Goal: Task Accomplishment & Management: Manage account settings

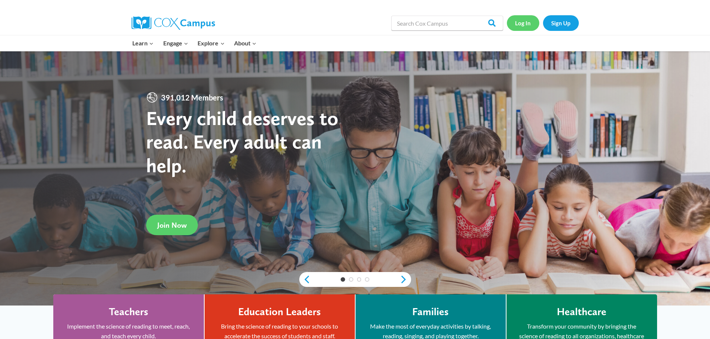
click at [521, 22] on link "Log In" at bounding box center [523, 22] width 32 height 15
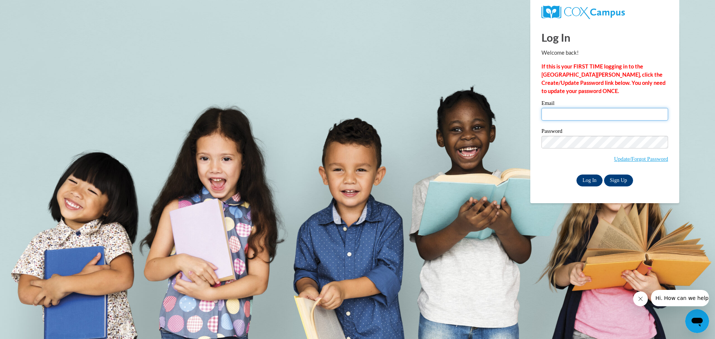
type input "kjohnson@kusd.edu"
click at [585, 179] on input "Log In" at bounding box center [590, 181] width 26 height 12
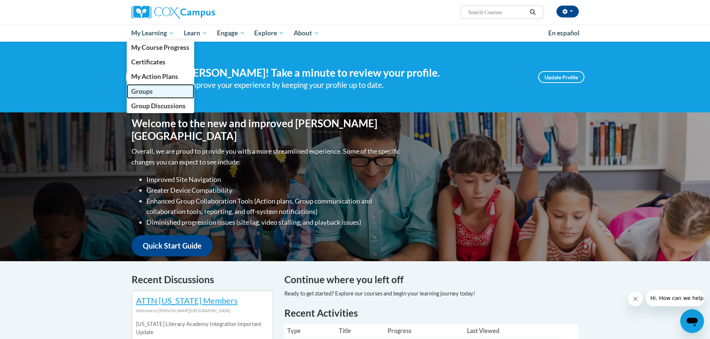
click at [144, 92] on span "Groups" at bounding box center [142, 92] width 22 height 8
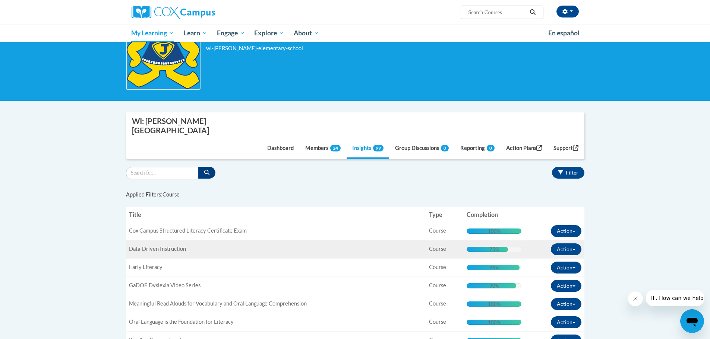
scroll to position [112, 0]
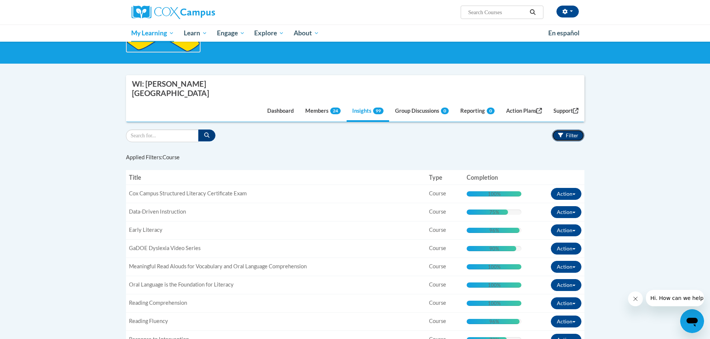
click at [567, 132] on span "Filter" at bounding box center [571, 135] width 13 height 6
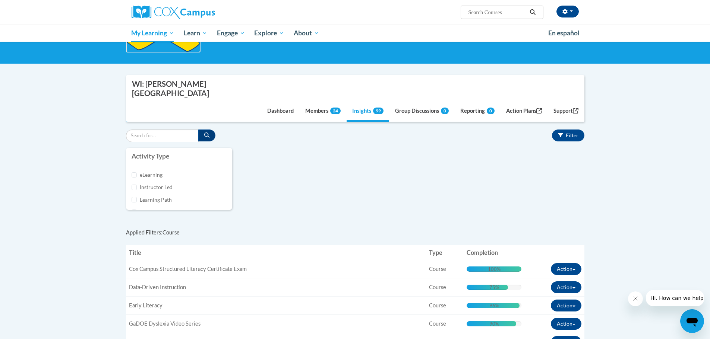
click at [341, 169] on div "Activity Type eLearning Instructor Led Learning Path Assessment Survey Attestat…" at bounding box center [354, 183] width 469 height 70
click at [565, 132] on span "Filter" at bounding box center [571, 135] width 13 height 6
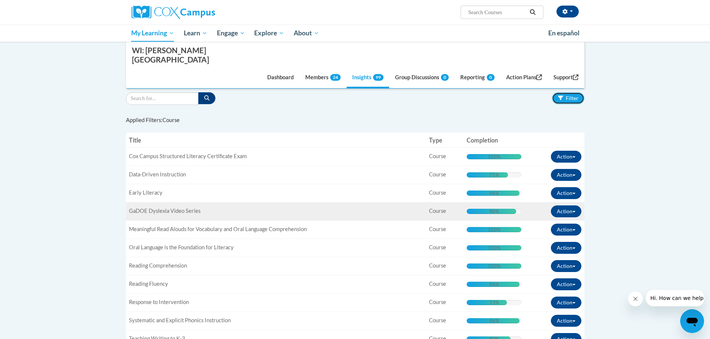
scroll to position [74, 0]
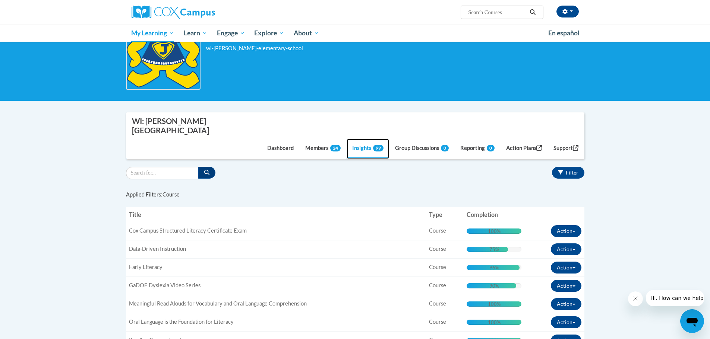
click at [358, 139] on link "Insights 99" at bounding box center [367, 149] width 42 height 20
click at [565, 167] on button "Filter" at bounding box center [568, 173] width 32 height 12
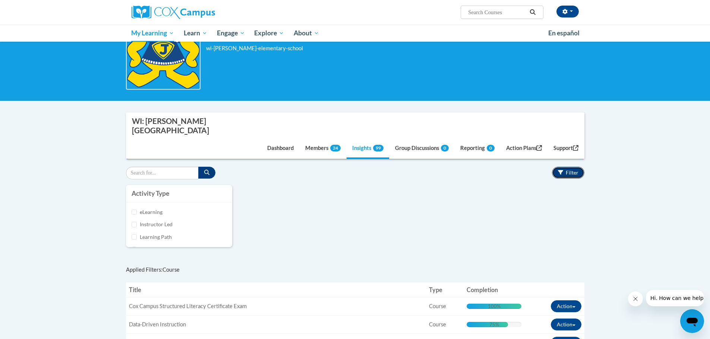
click at [566, 169] on span "Filter" at bounding box center [571, 172] width 13 height 6
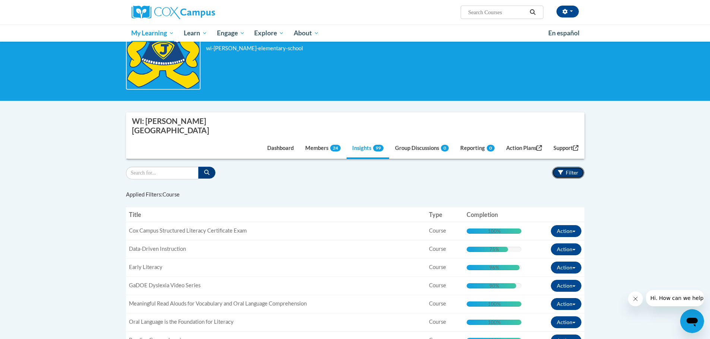
click at [559, 170] on icon "button" at bounding box center [560, 172] width 5 height 5
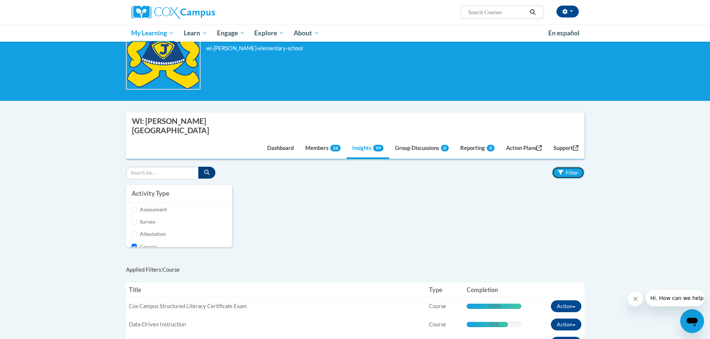
scroll to position [36, 0]
click at [135, 211] on input "Assessment" at bounding box center [134, 214] width 6 height 6
checkbox input "true"
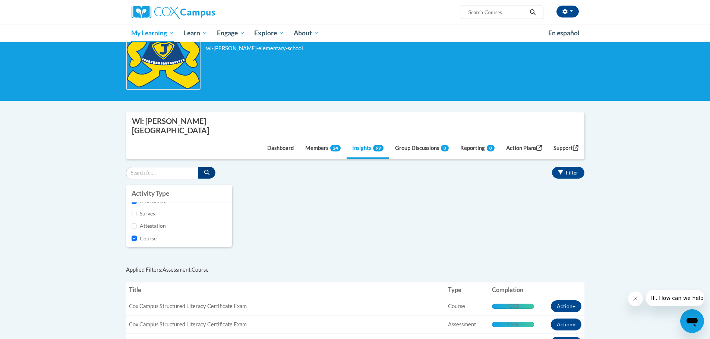
scroll to position [52, 0]
click at [134, 232] on input "Course" at bounding box center [134, 235] width 6 height 6
checkbox input "false"
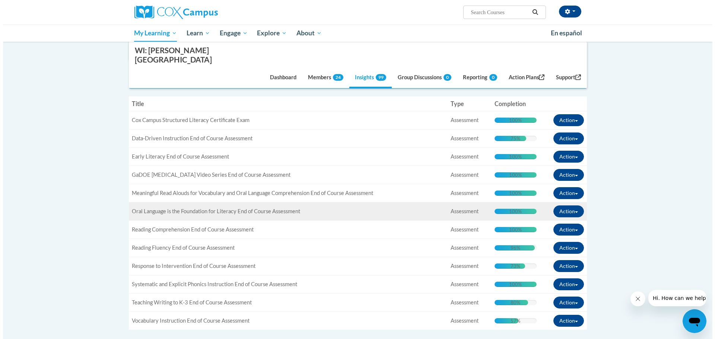
scroll to position [335, 0]
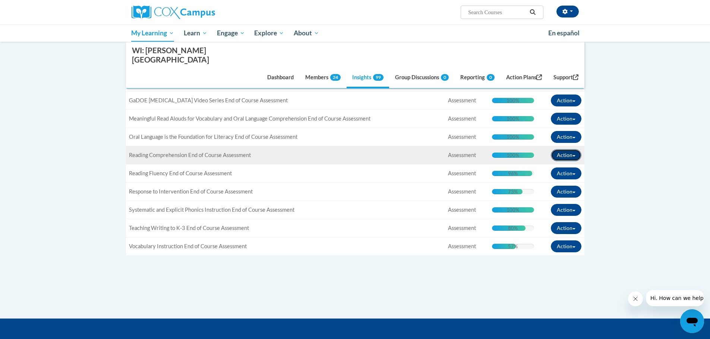
click at [573, 149] on button "Action" at bounding box center [566, 155] width 31 height 12
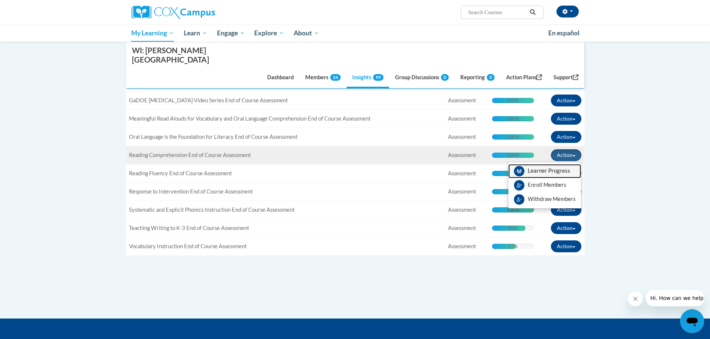
click at [547, 173] on span "View Members" at bounding box center [548, 173] width 42 height 0
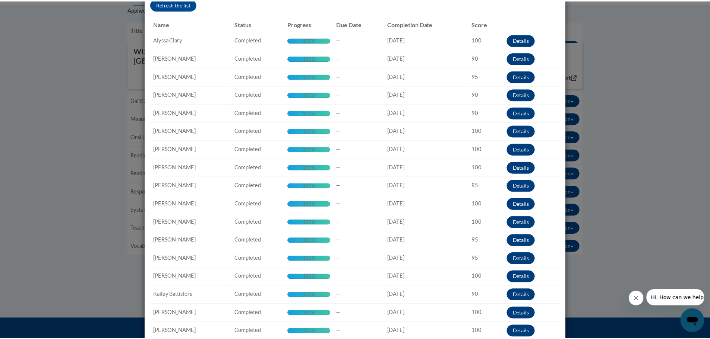
scroll to position [0, 0]
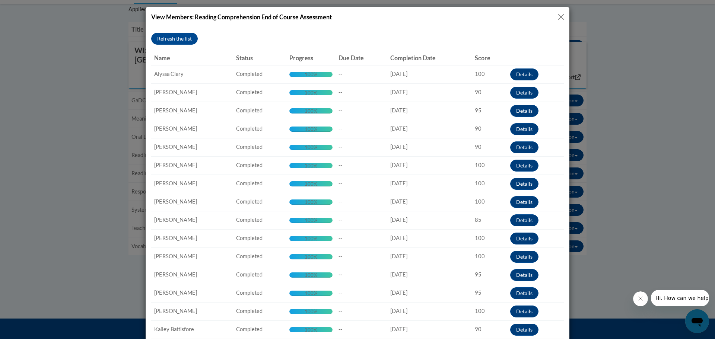
click at [558, 17] on button "Close" at bounding box center [560, 16] width 9 height 9
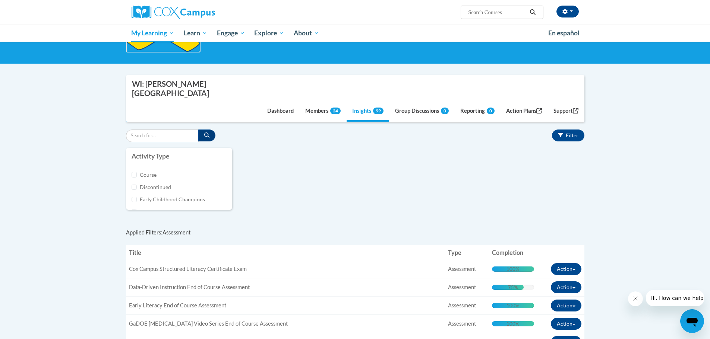
scroll to position [37, 0]
click at [134, 172] on input "Assessment" at bounding box center [134, 175] width 6 height 6
checkbox input "false"
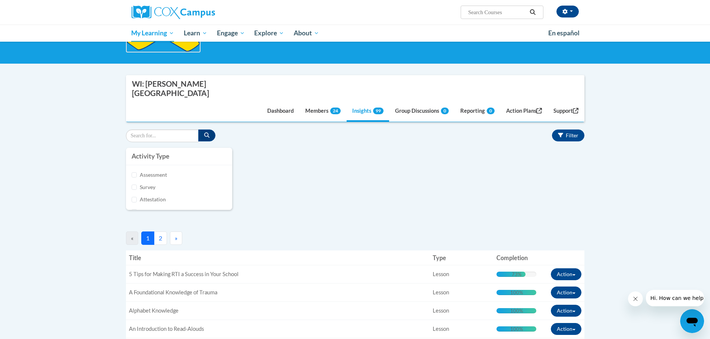
scroll to position [74, 0]
click at [133, 172] on input "Course" at bounding box center [134, 175] width 6 height 6
checkbox input "true"
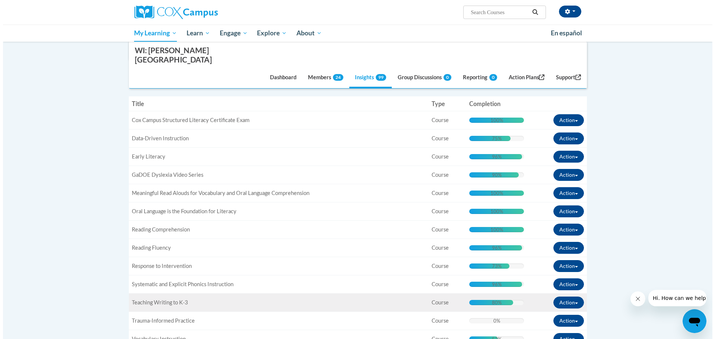
scroll to position [298, 0]
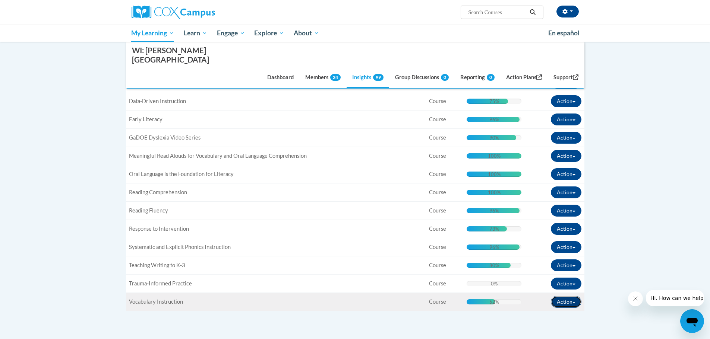
click at [573, 296] on button "Action" at bounding box center [566, 302] width 31 height 12
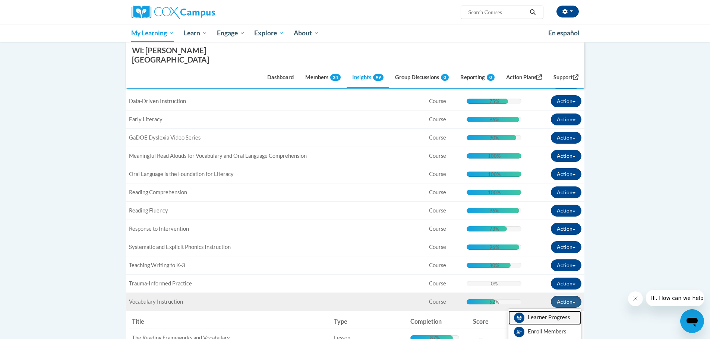
click at [535, 320] on span "View Members" at bounding box center [548, 320] width 42 height 0
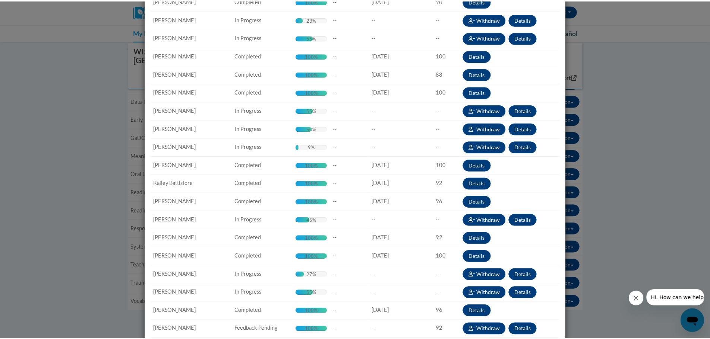
scroll to position [0, 0]
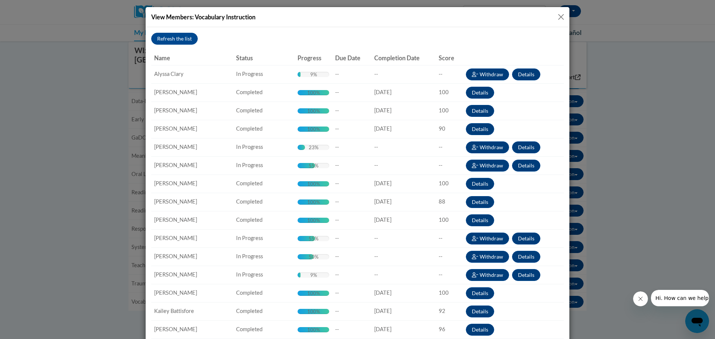
click at [557, 19] on button "Close" at bounding box center [560, 16] width 9 height 9
